Goal: Information Seeking & Learning: Learn about a topic

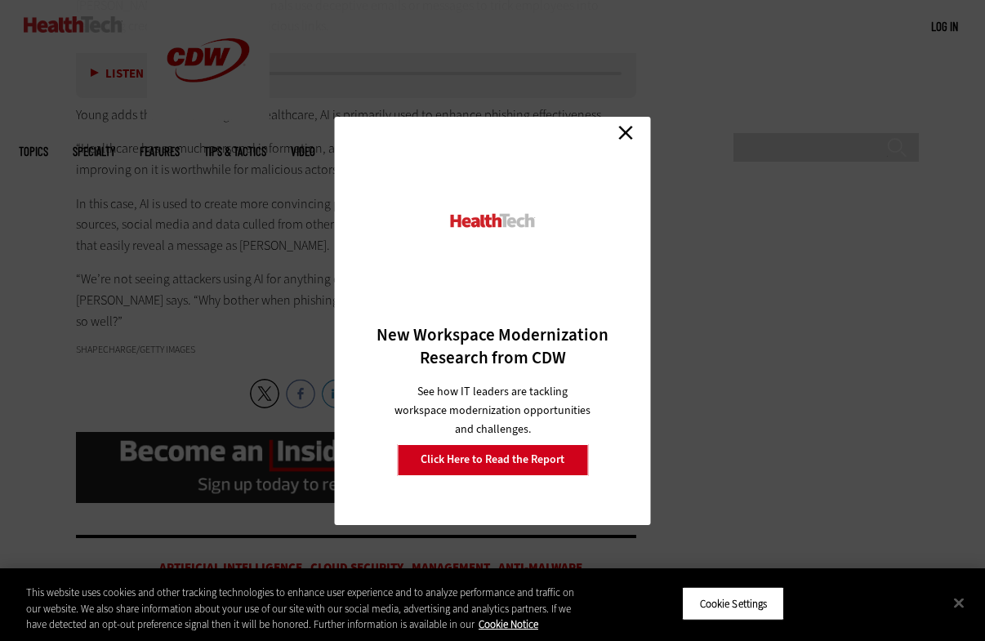
scroll to position [3228, 0]
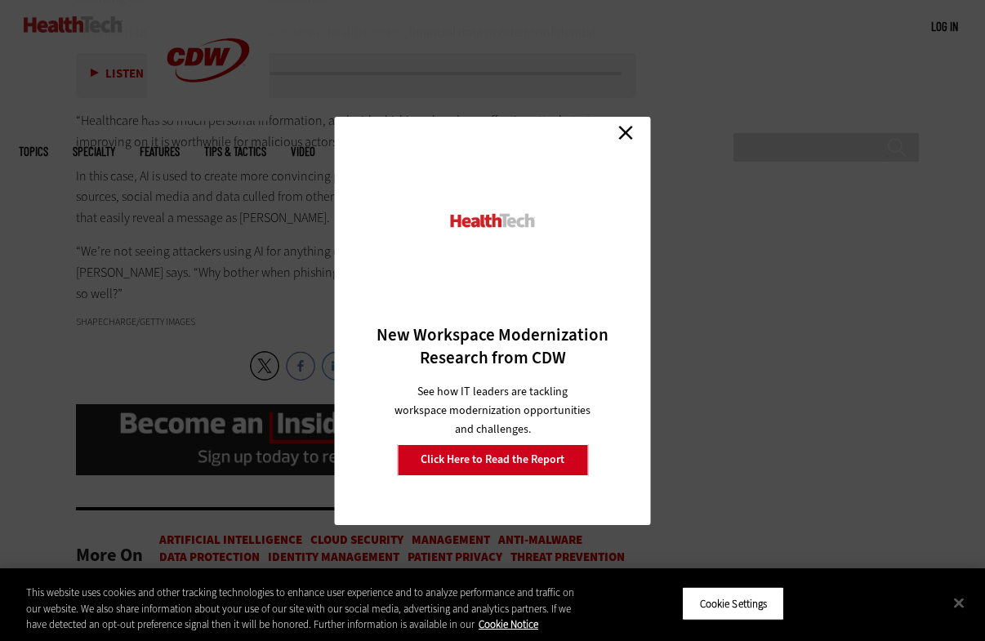
click at [621, 132] on link "Close" at bounding box center [626, 133] width 25 height 25
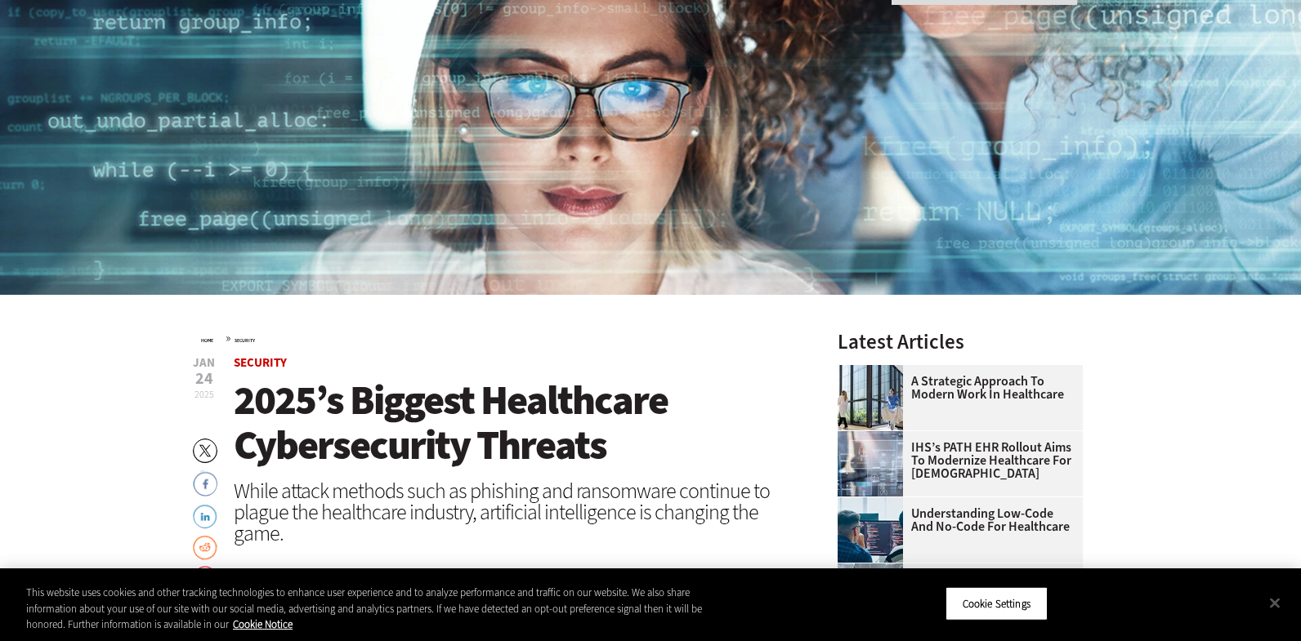
scroll to position [0, 0]
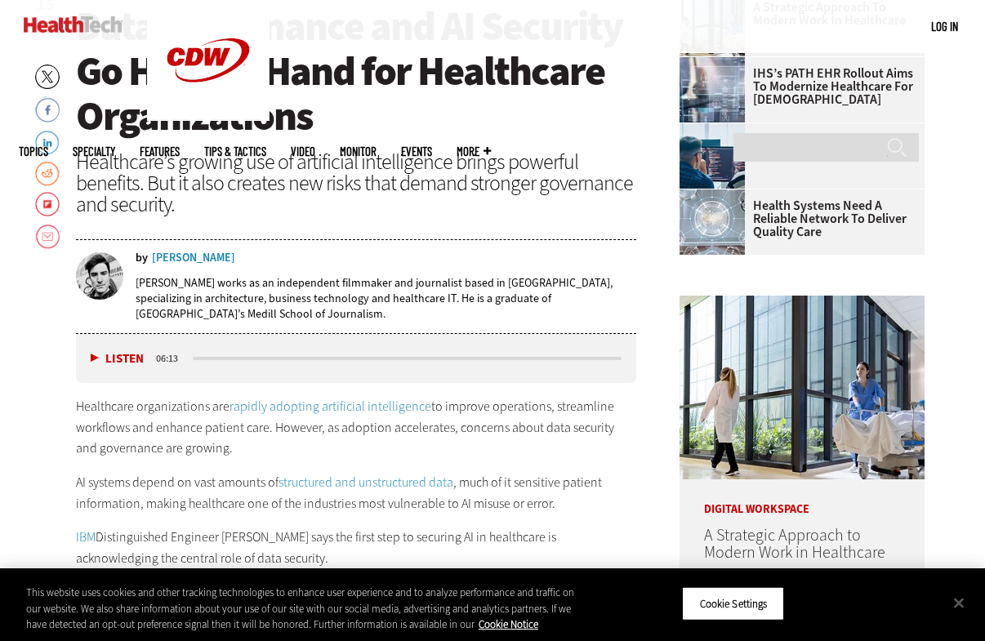
scroll to position [569, 0]
